Goal: Submit feedback/report problem

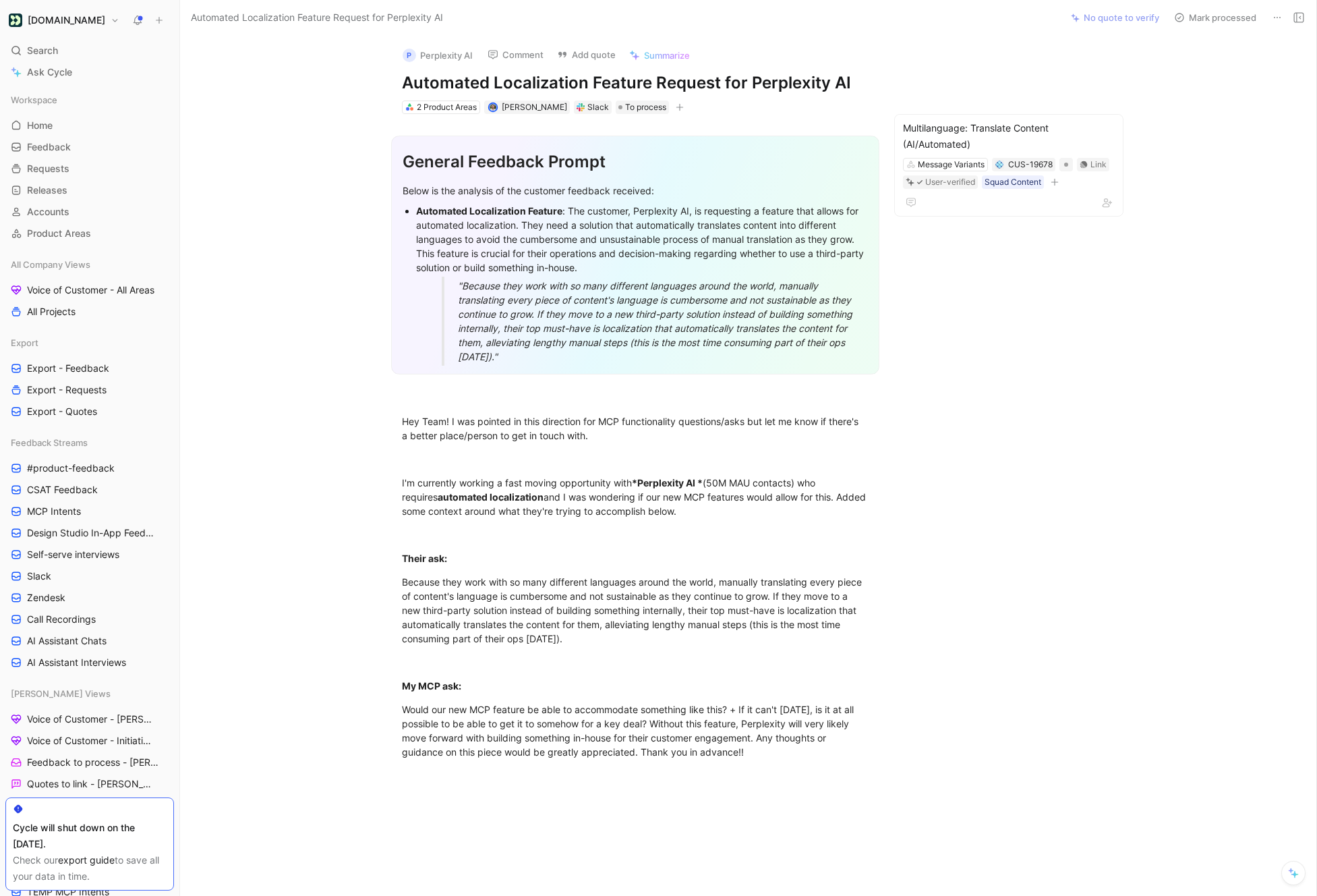
click at [587, 358] on div ""Because they work with so many different languages around the world, manually …" at bounding box center [658, 322] width 401 height 85
click at [588, 646] on p "Because they work with so many different languages around the world, manually t…" at bounding box center [635, 610] width 518 height 79
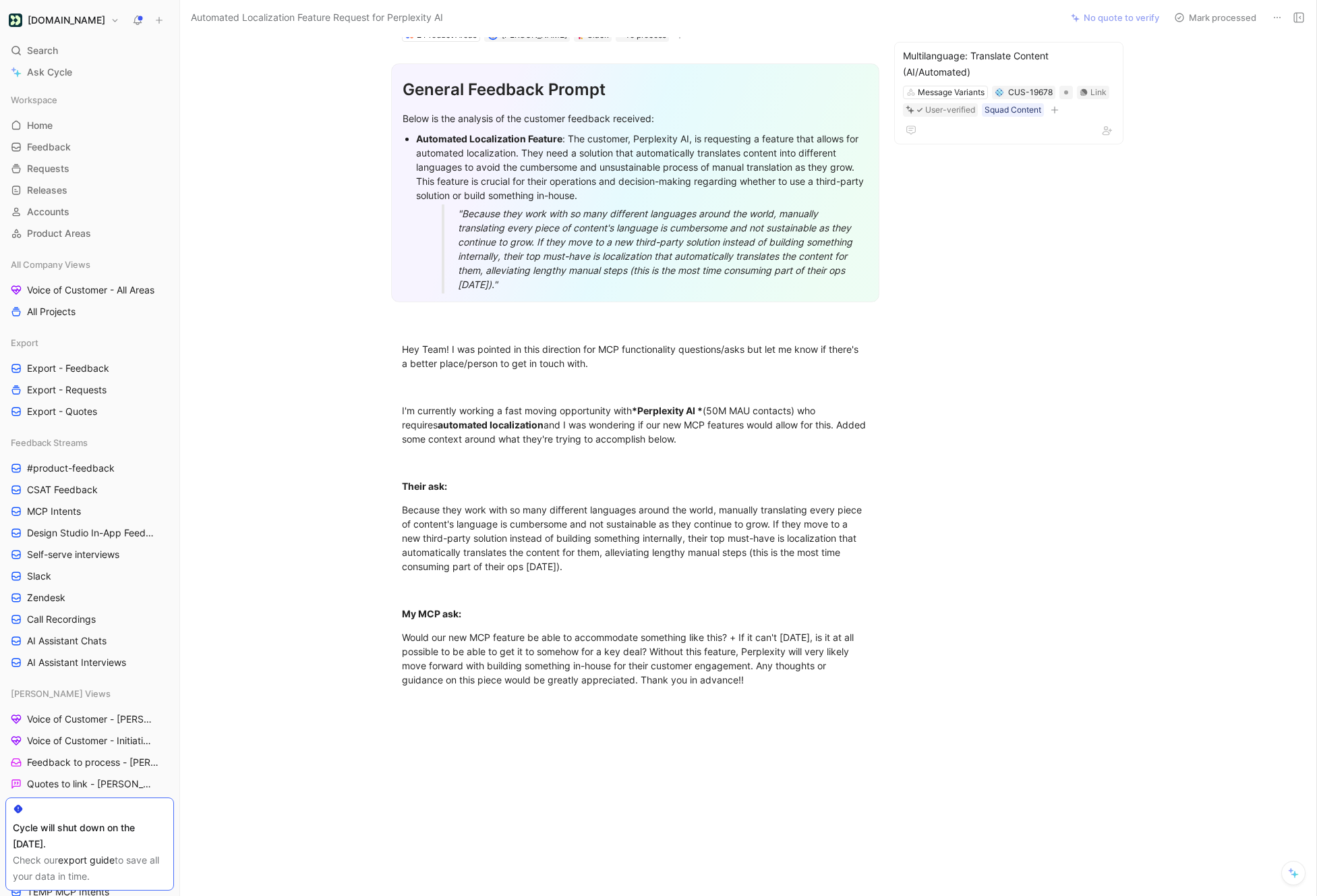
scroll to position [84, 0]
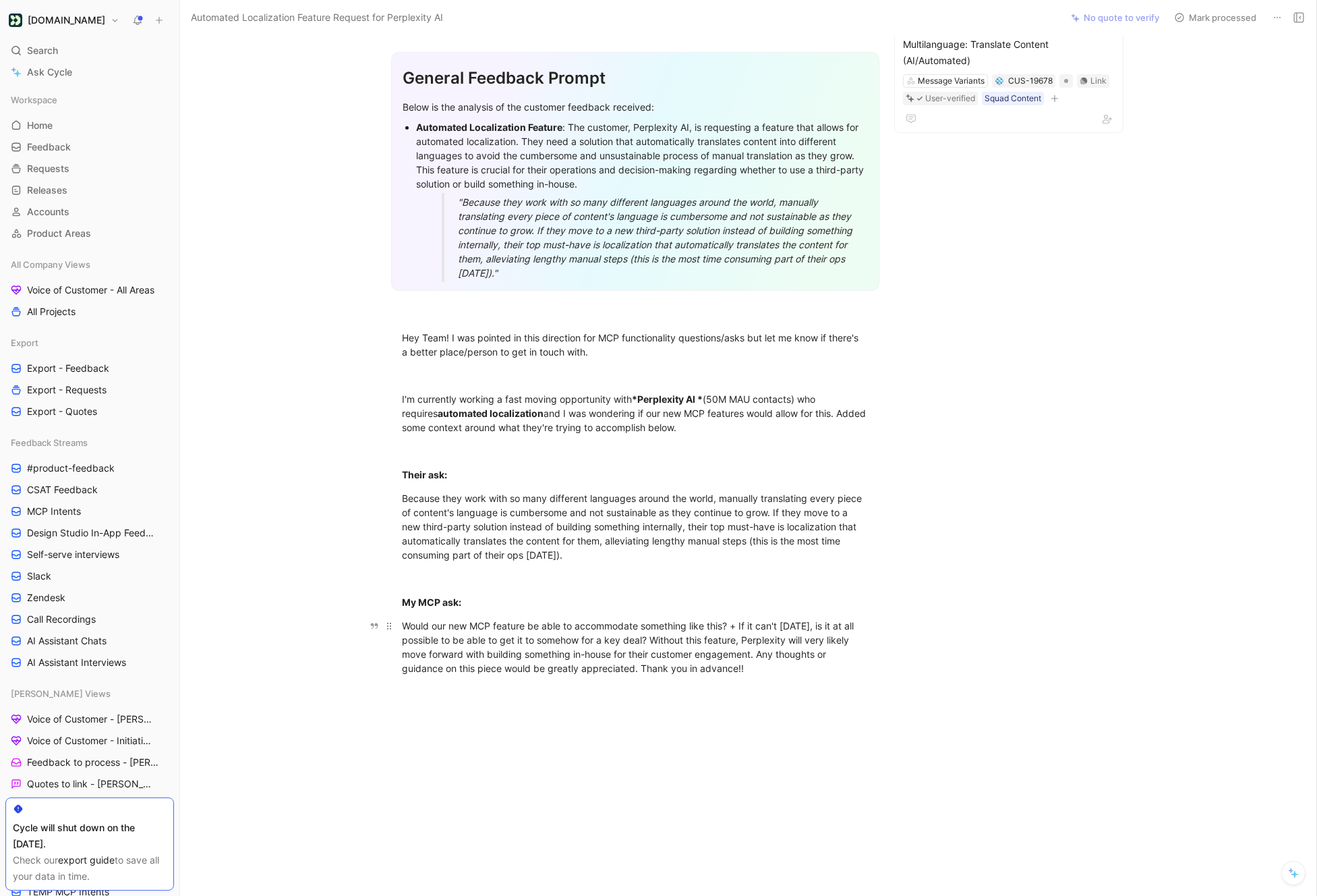
click at [766, 673] on div "Would our new MCP feature be able to accommodate something like this? + If it c…" at bounding box center [635, 647] width 466 height 57
click at [791, 677] on p "Would our new MCP feature be able to accommodate something like this? + If it c…" at bounding box center [635, 646] width 518 height 64
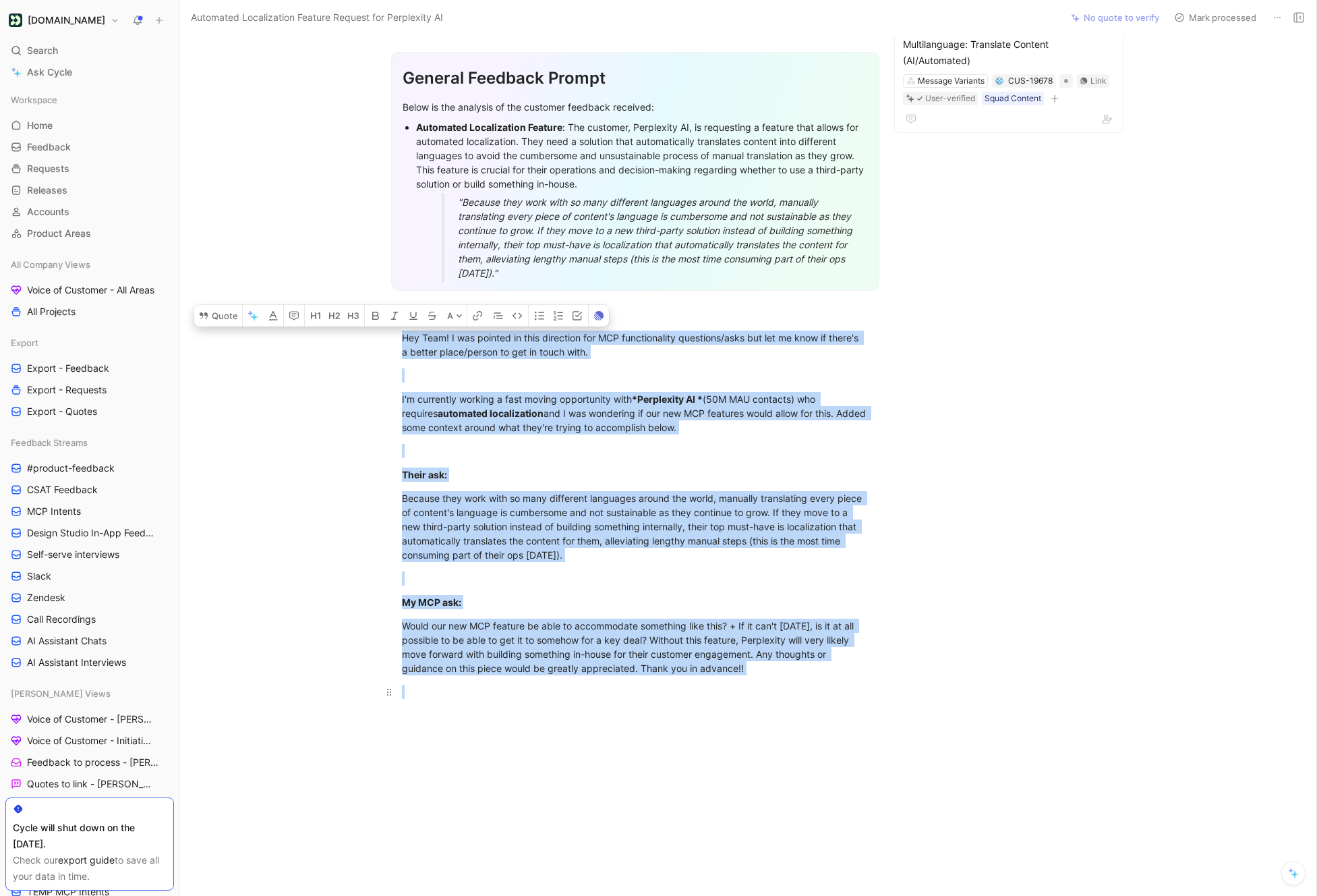
drag, startPoint x: 401, startPoint y: 337, endPoint x: 770, endPoint y: 683, distance: 505.8
click at [770, 683] on div "General Feedback Prompt Below is the analysis of the customer feedback received…" at bounding box center [635, 372] width 853 height 683
click at [221, 319] on button "Quote" at bounding box center [218, 316] width 48 height 22
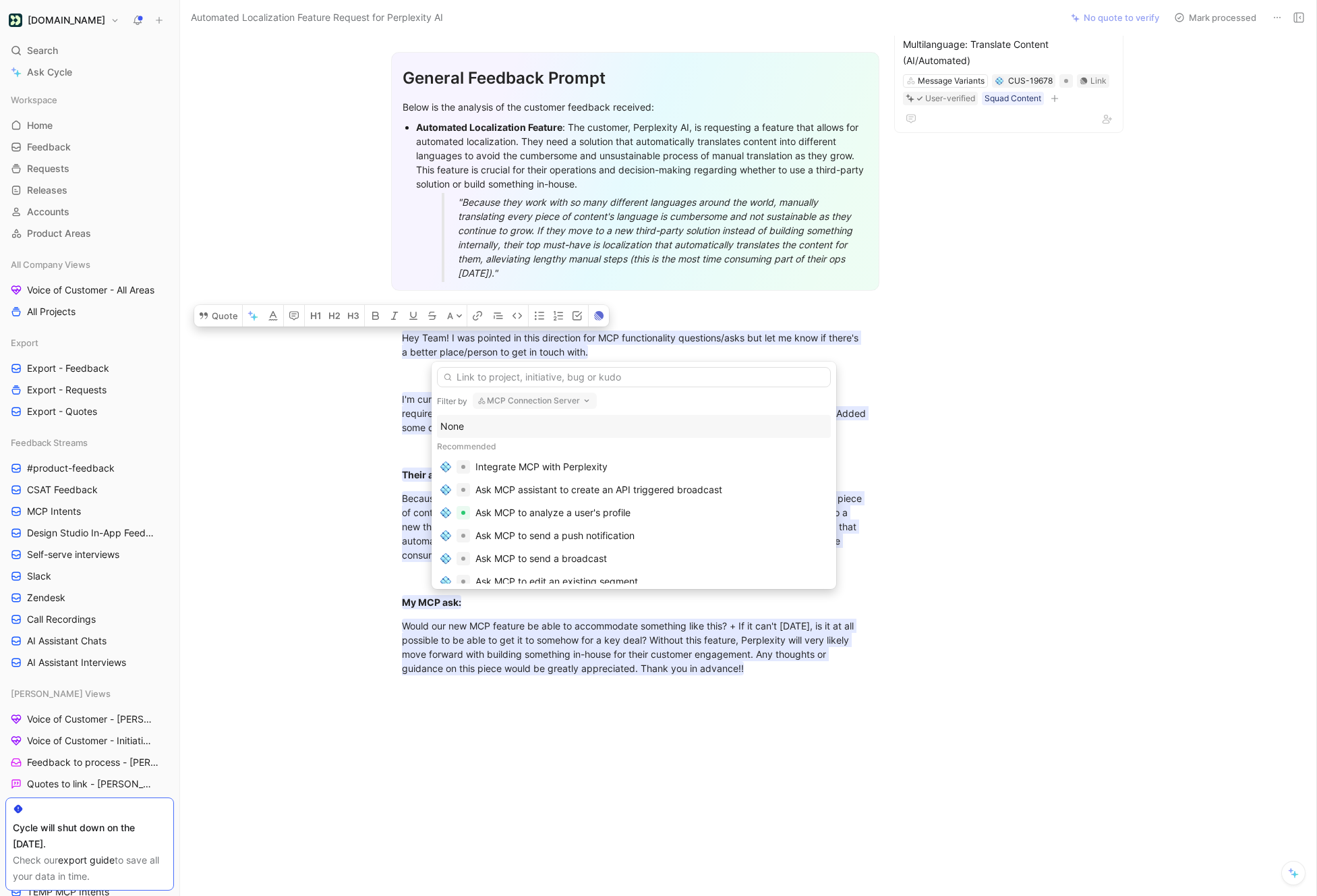
click at [486, 382] on input "text" at bounding box center [634, 377] width 394 height 20
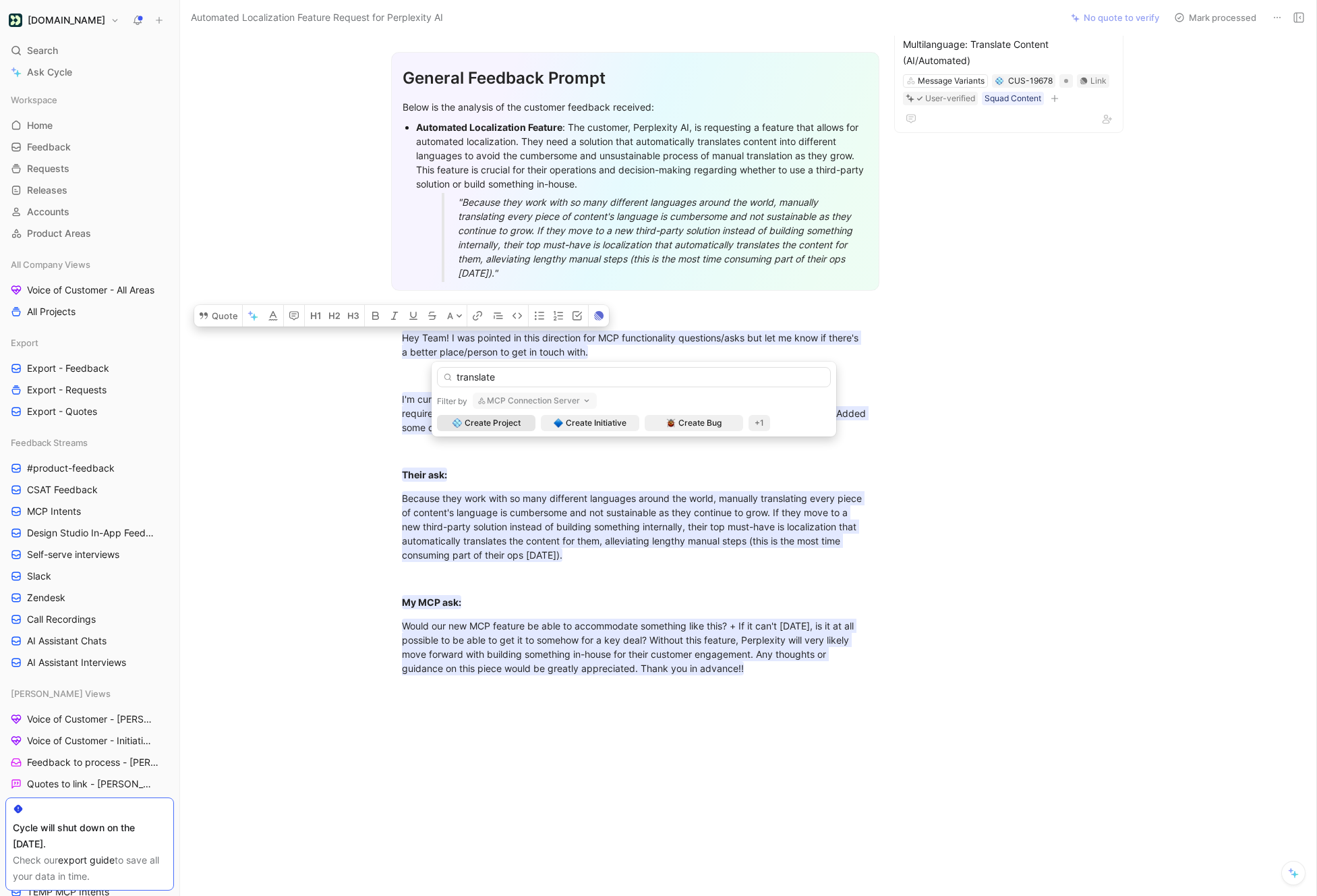
click at [498, 384] on input "translate" at bounding box center [634, 377] width 394 height 20
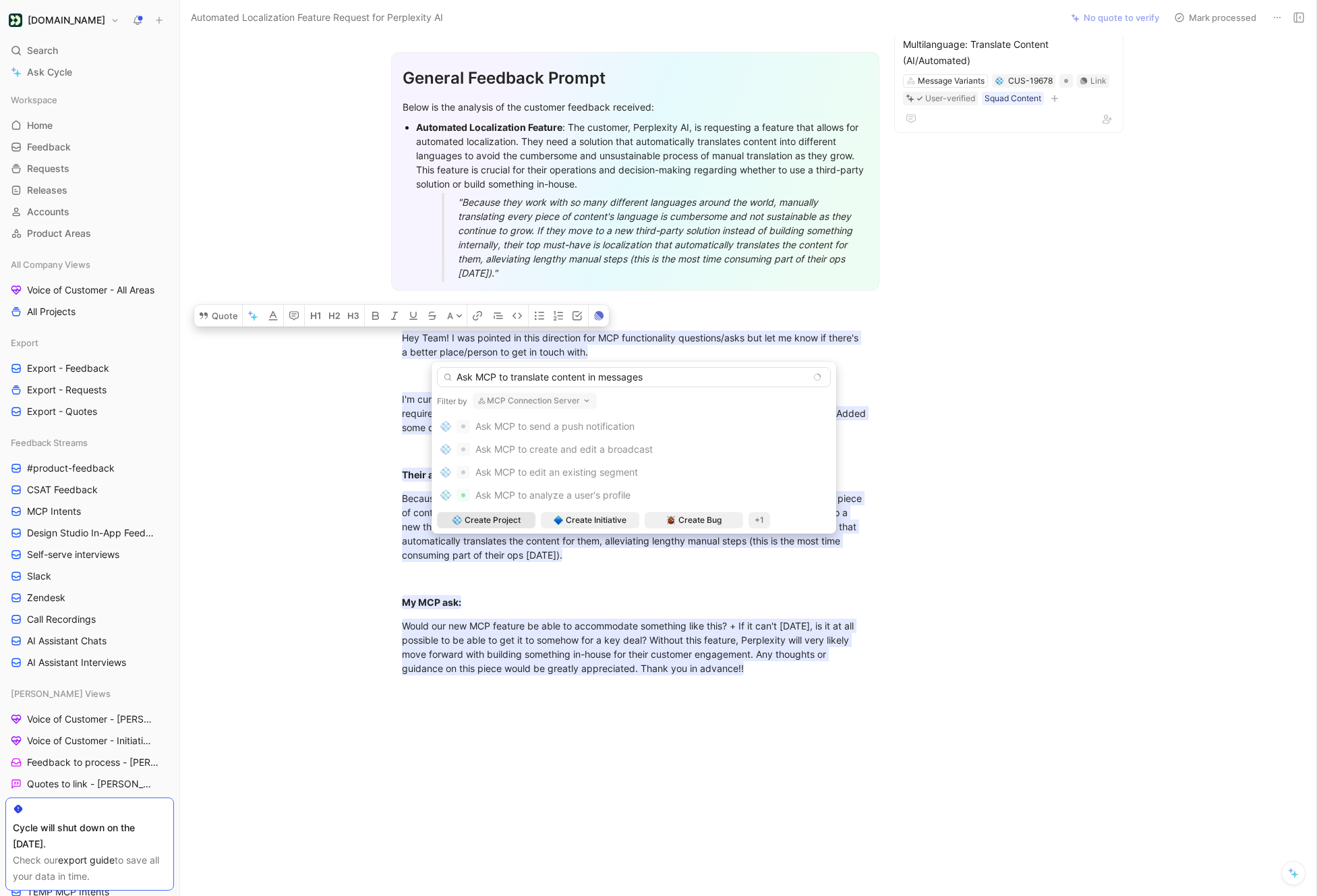
type input "Ask MCP to translate content in messages"
click at [499, 519] on span "Create Project" at bounding box center [492, 520] width 56 height 13
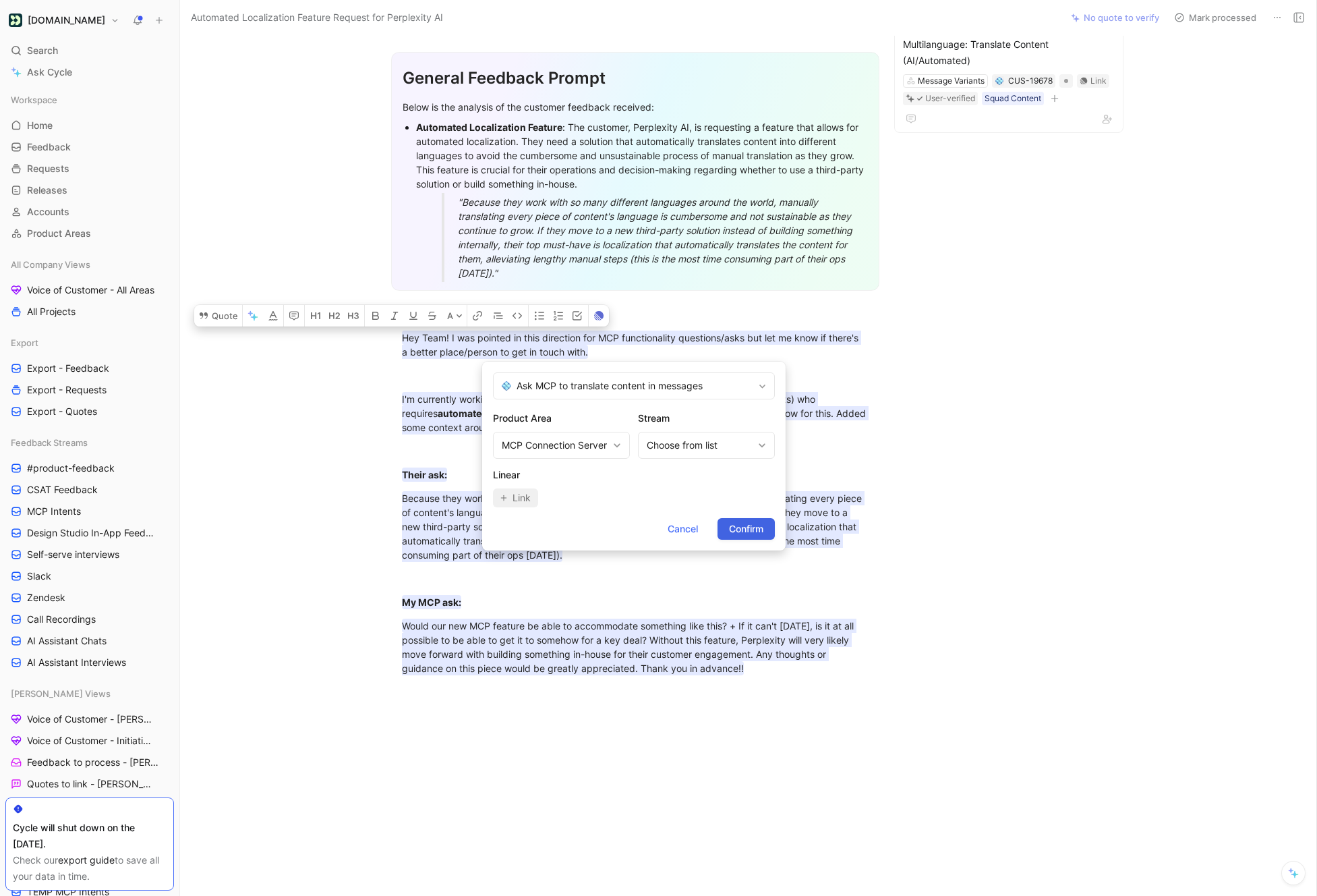
click at [720, 523] on button "Confirm" at bounding box center [746, 529] width 57 height 22
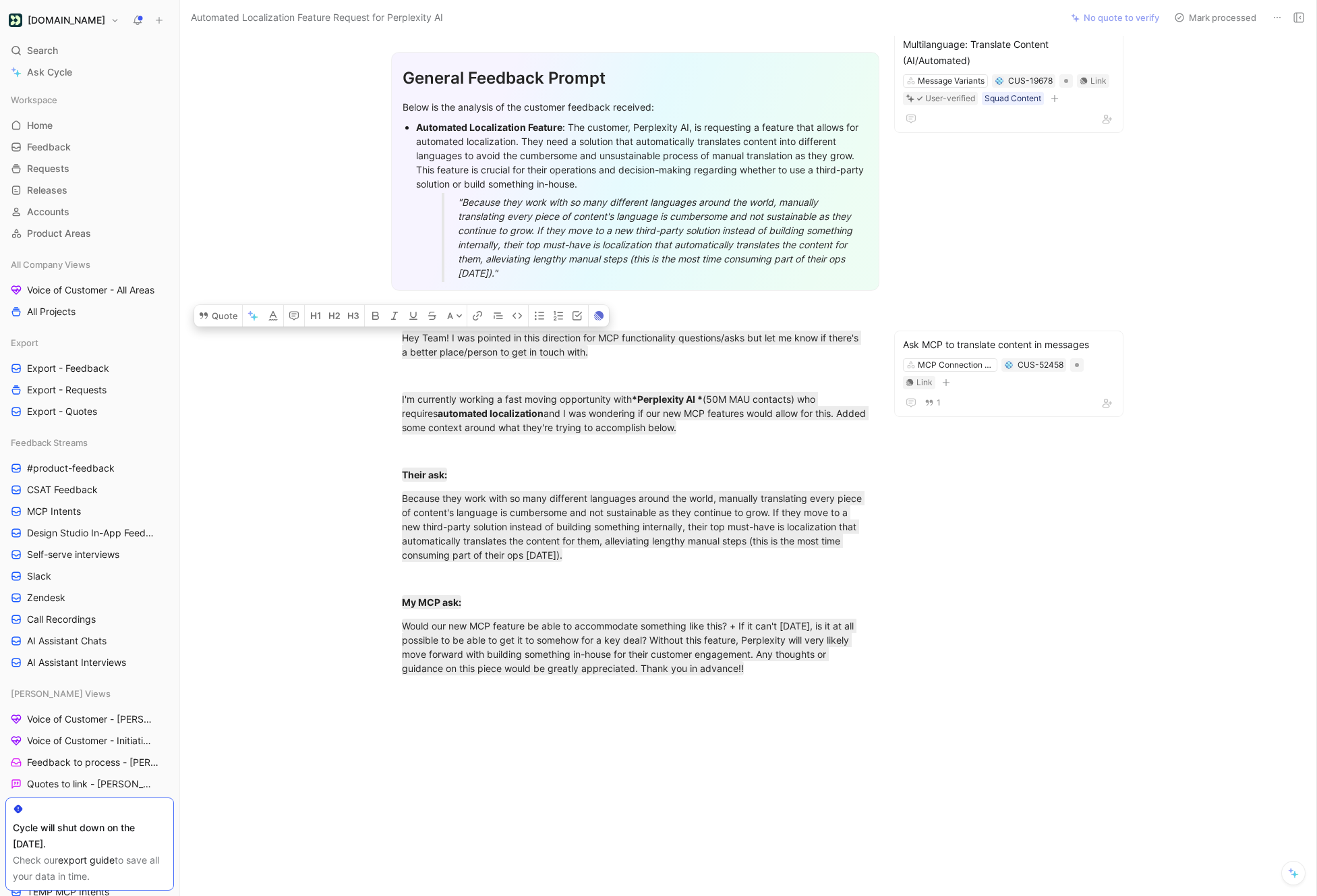
click at [1196, 15] on button "Mark processed" at bounding box center [1215, 18] width 95 height 19
